Goal: Task Accomplishment & Management: Use online tool/utility

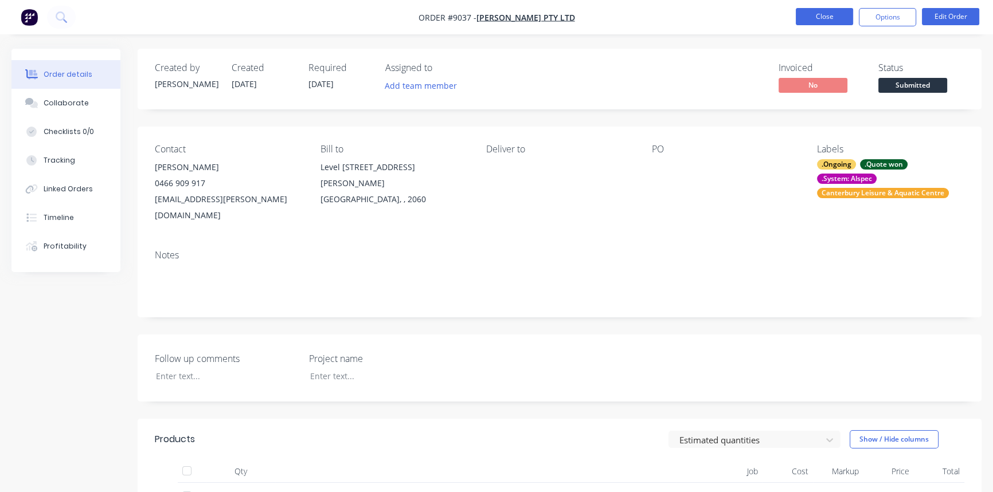
click at [826, 15] on button "Close" at bounding box center [824, 16] width 57 height 17
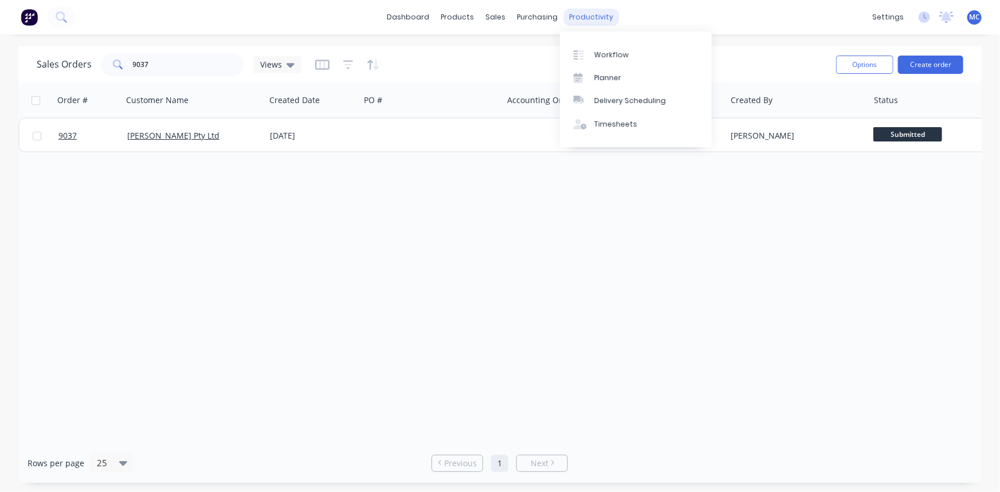
click at [585, 17] on div "productivity" at bounding box center [591, 17] width 56 height 17
click at [617, 123] on div "Timesheets" at bounding box center [615, 124] width 43 height 10
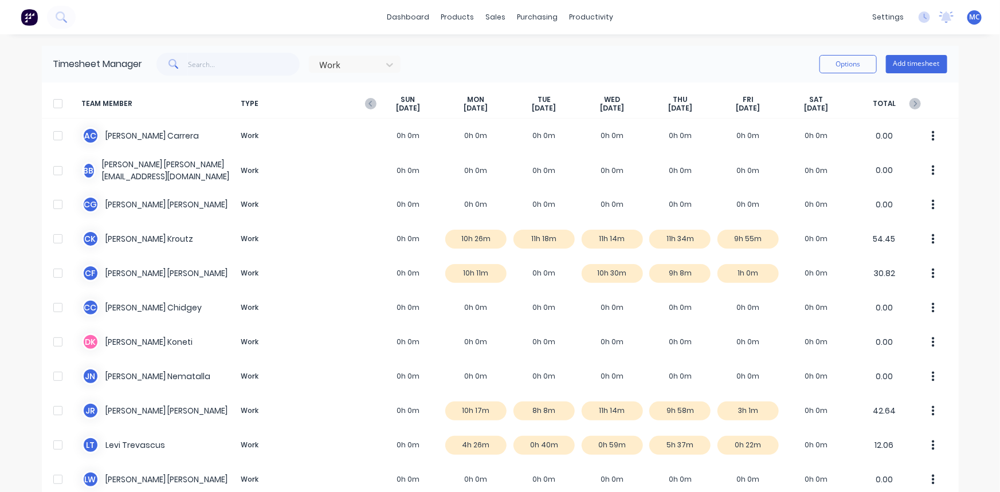
click at [363, 109] on span "TYPE" at bounding box center [306, 104] width 138 height 18
click at [365, 107] on icon "button" at bounding box center [370, 103] width 11 height 11
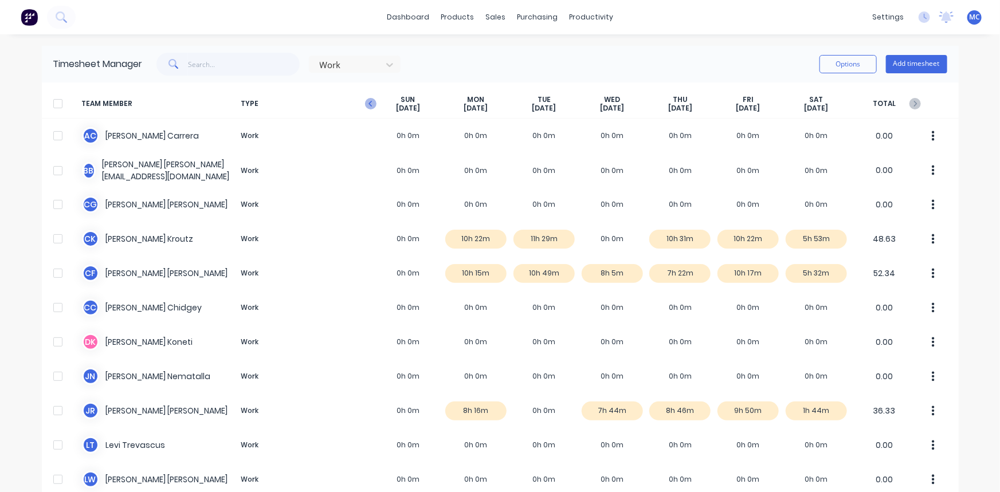
click at [365, 107] on icon "button" at bounding box center [370, 103] width 11 height 11
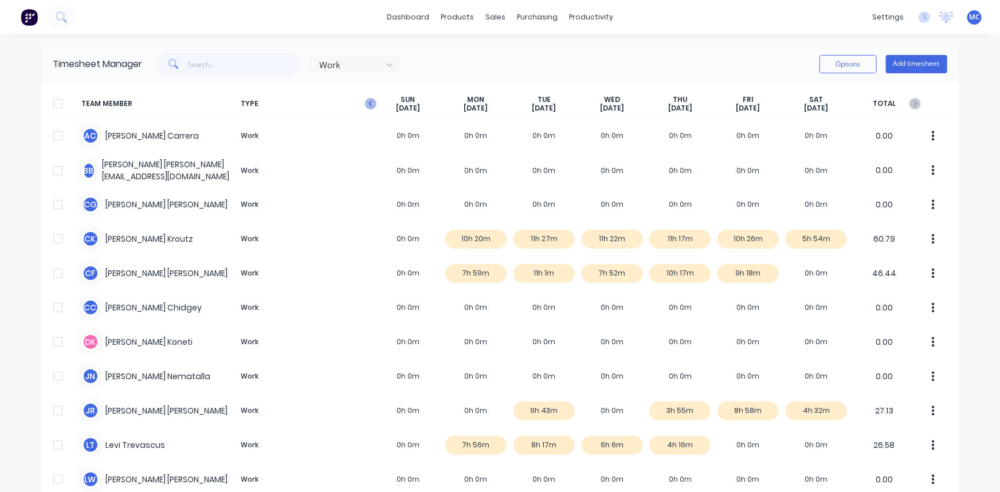
click at [365, 107] on icon "button" at bounding box center [370, 103] width 11 height 11
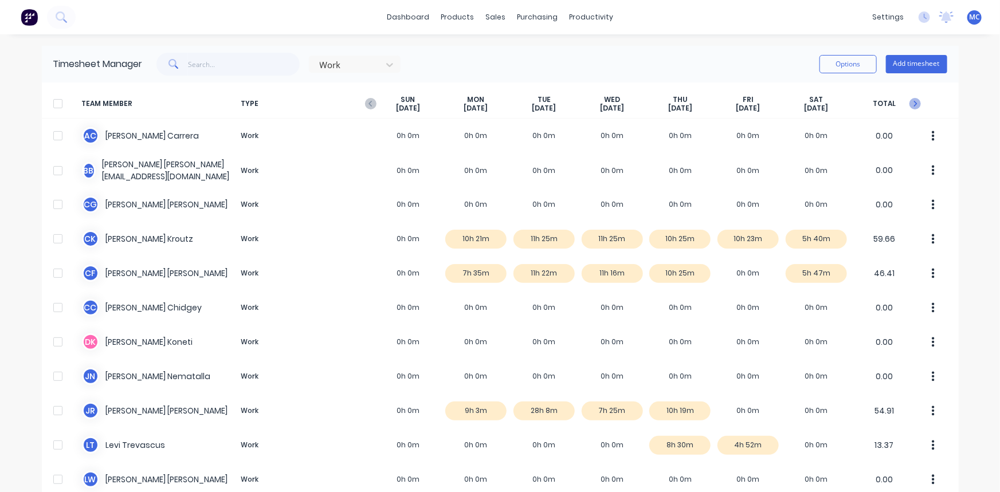
click at [910, 103] on icon "button" at bounding box center [915, 103] width 11 height 11
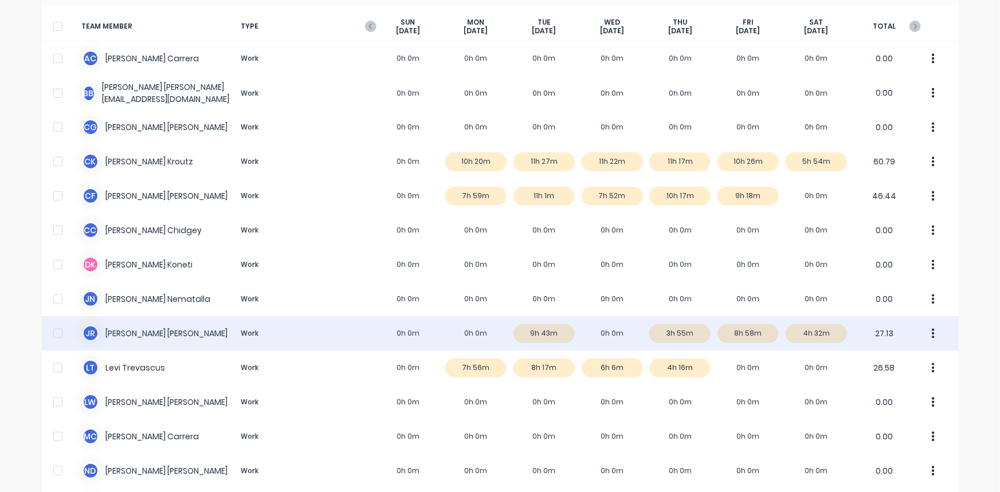
scroll to position [52, 0]
